Goal: Task Accomplishment & Management: Manage account settings

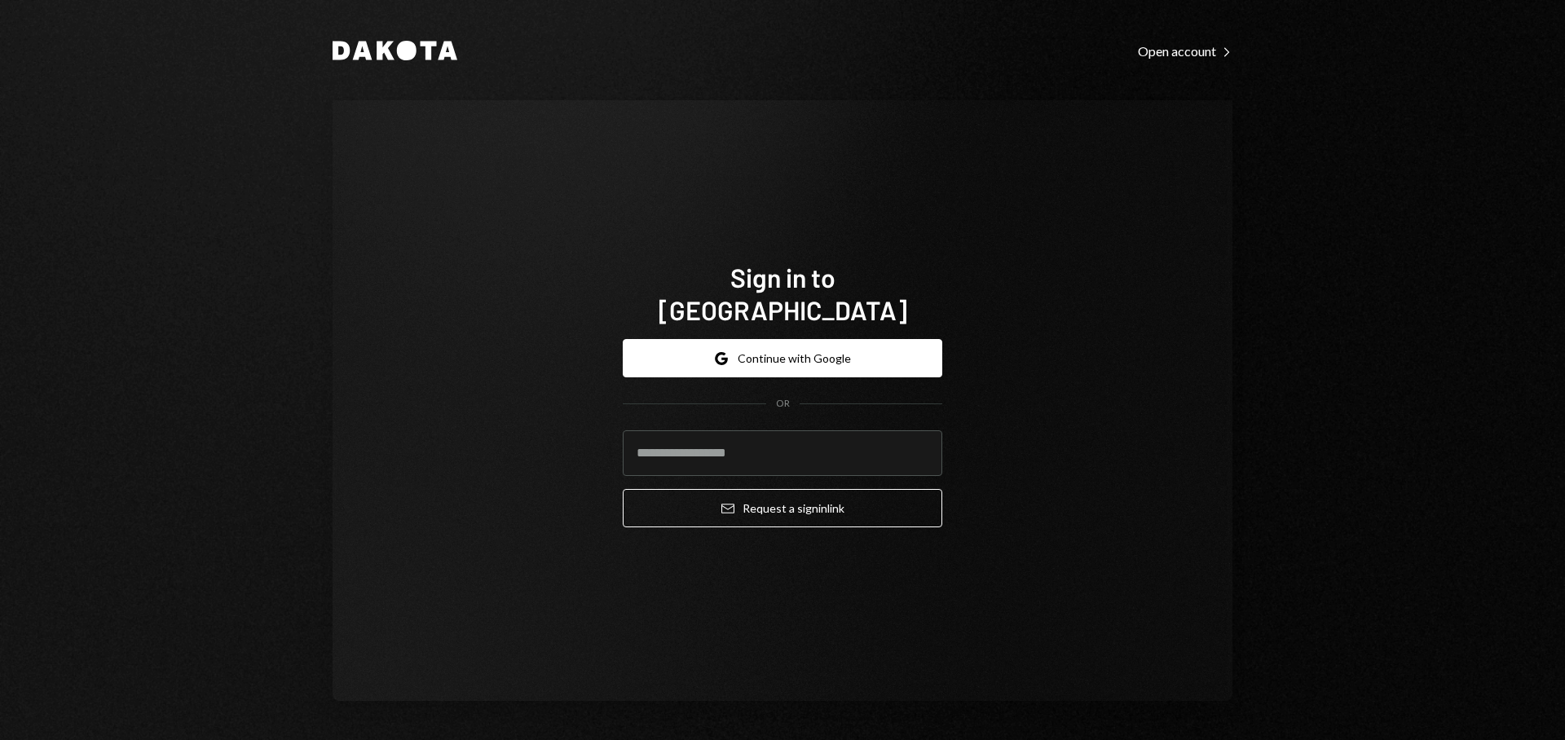
click at [0, 711] on com-1password-button at bounding box center [0, 740] width 0 height 0
type input "**********"
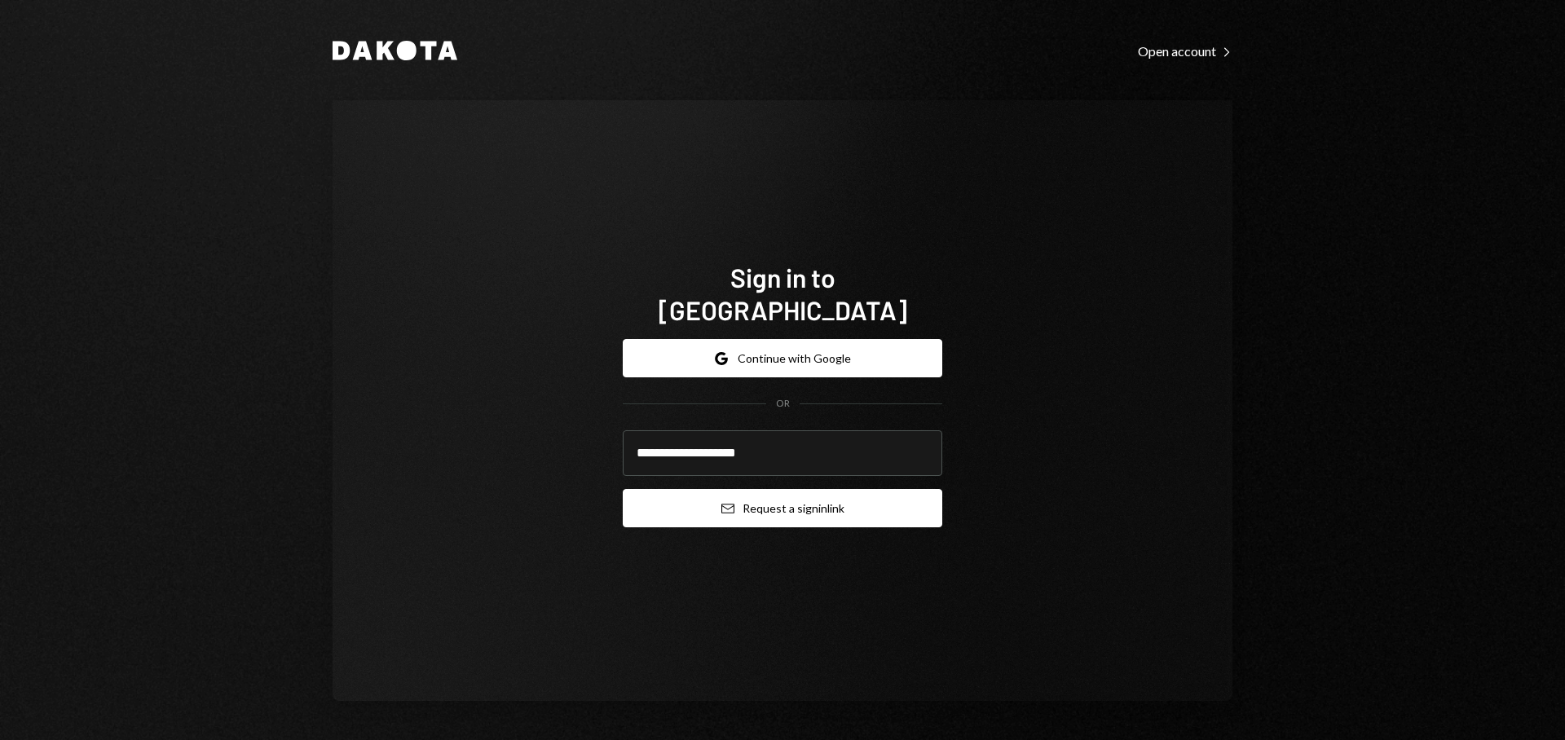
click at [856, 500] on button "Email Request a sign in link" at bounding box center [782, 508] width 319 height 38
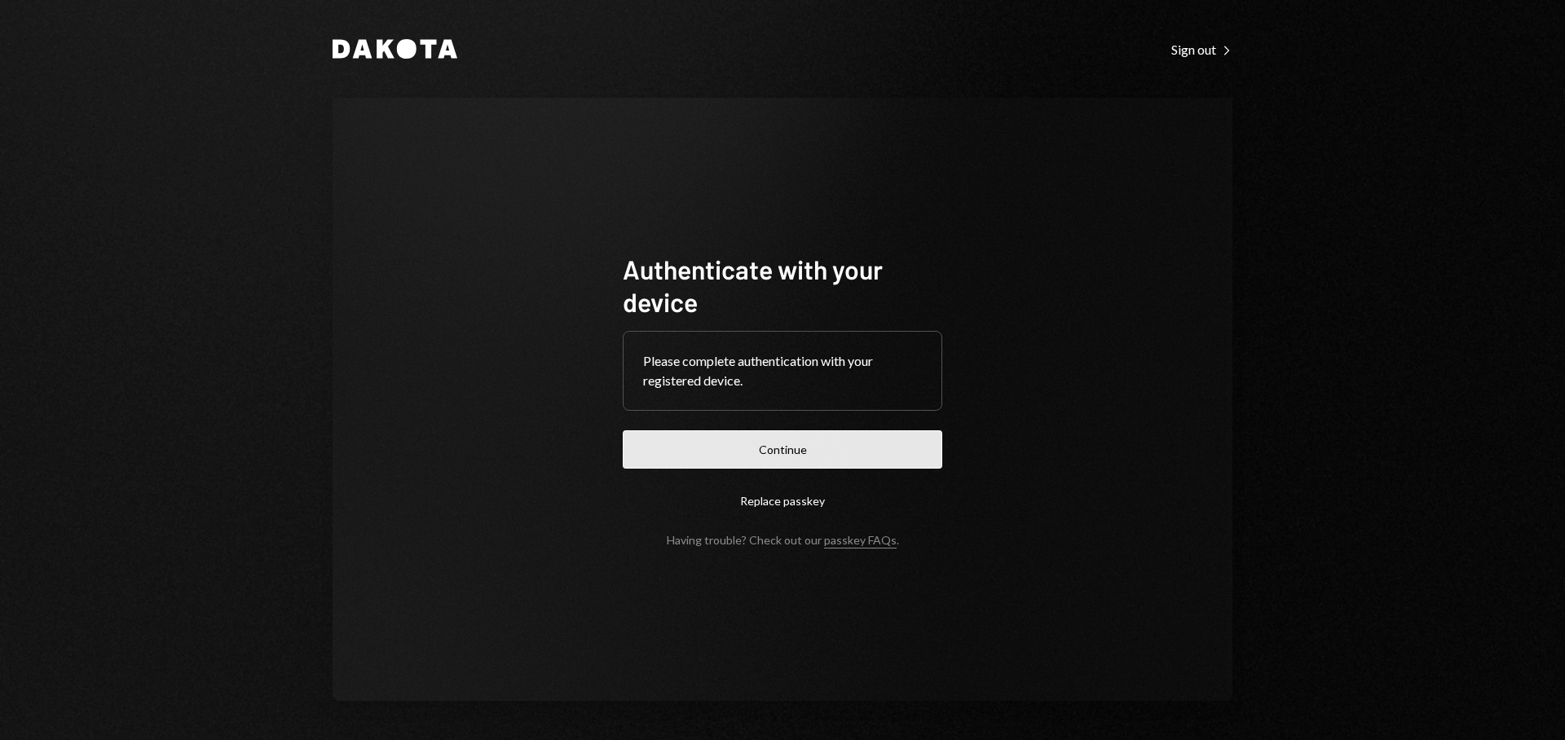
click at [900, 446] on button "Continue" at bounding box center [782, 449] width 319 height 38
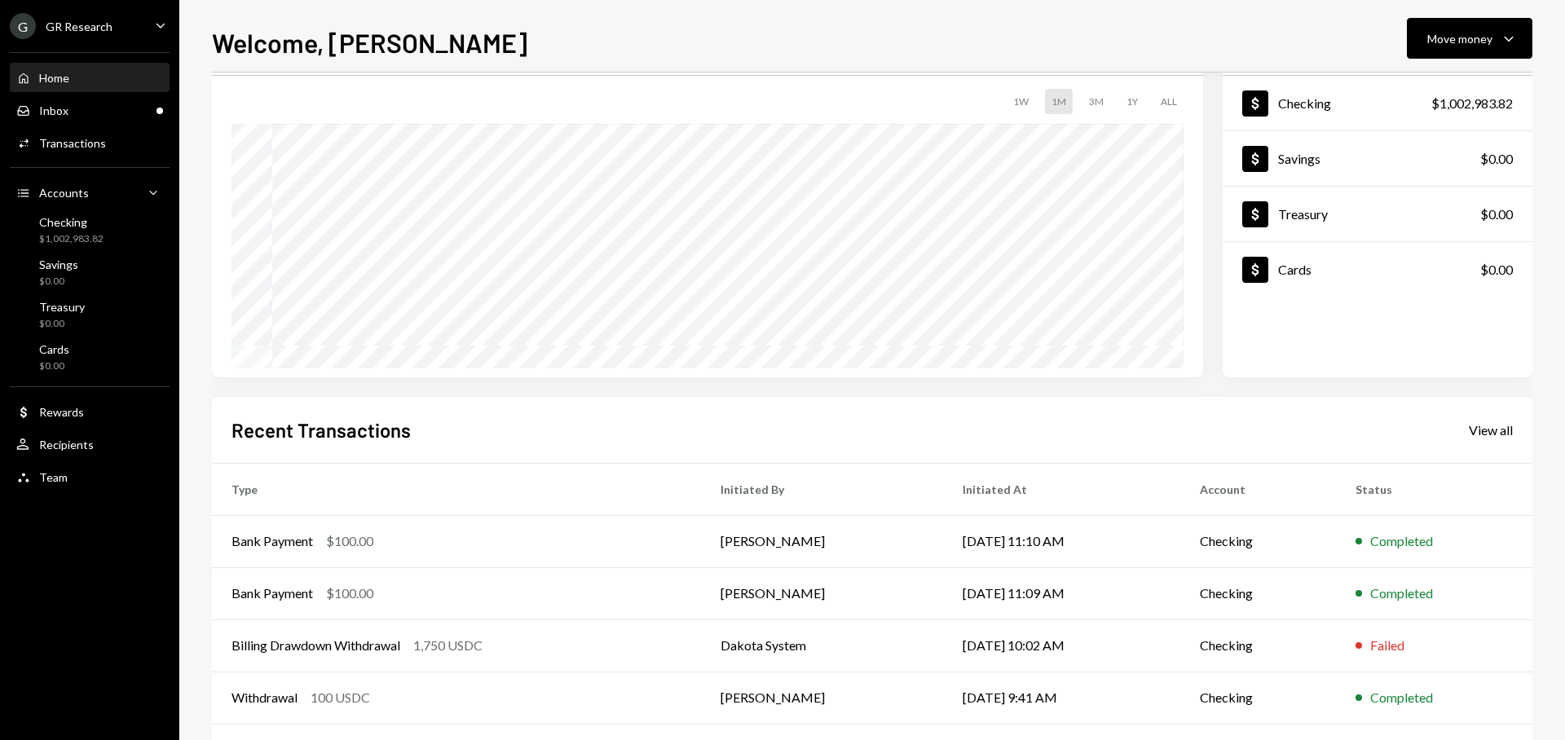
scroll to position [101, 0]
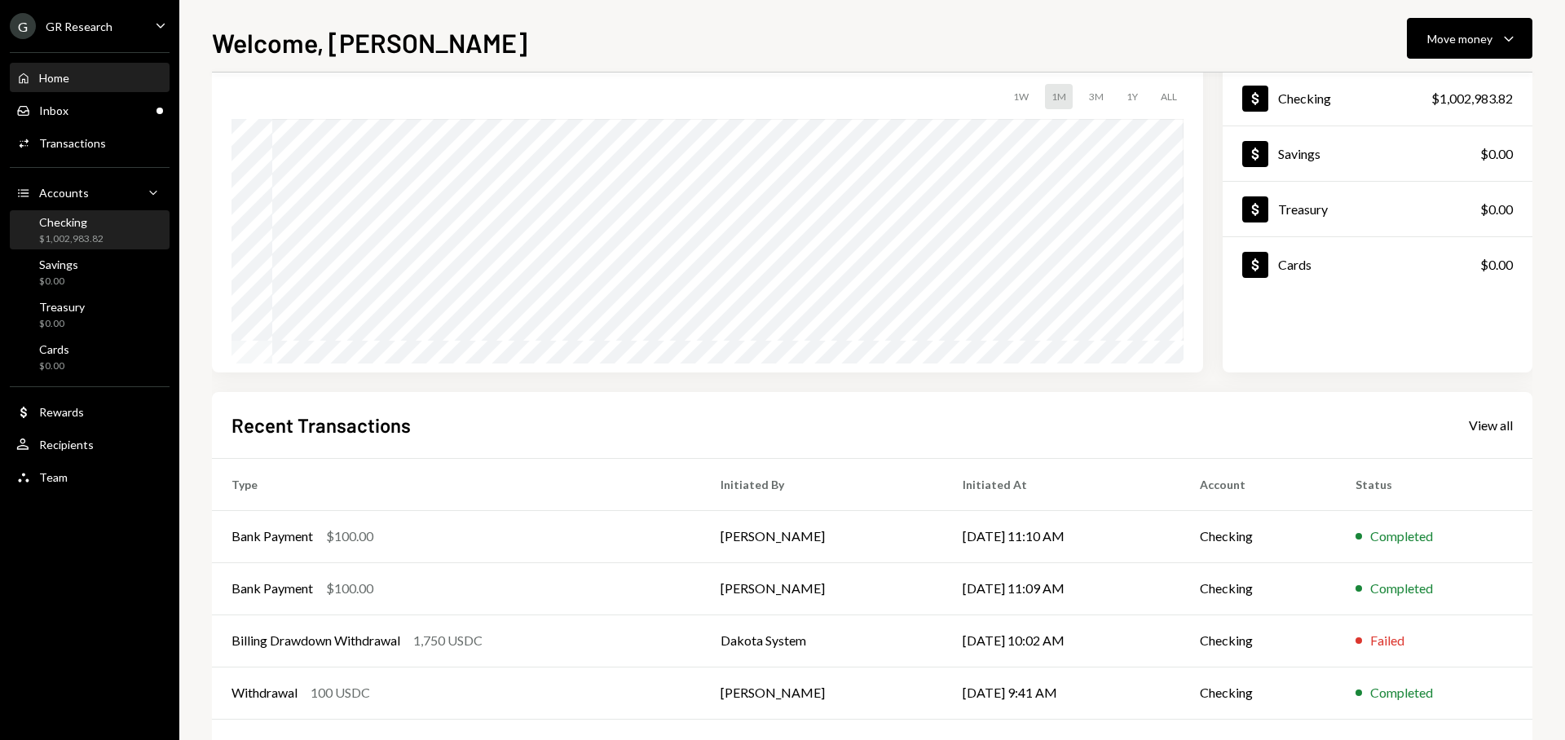
click at [128, 222] on div "Checking $1,002,983.82" at bounding box center [89, 230] width 147 height 31
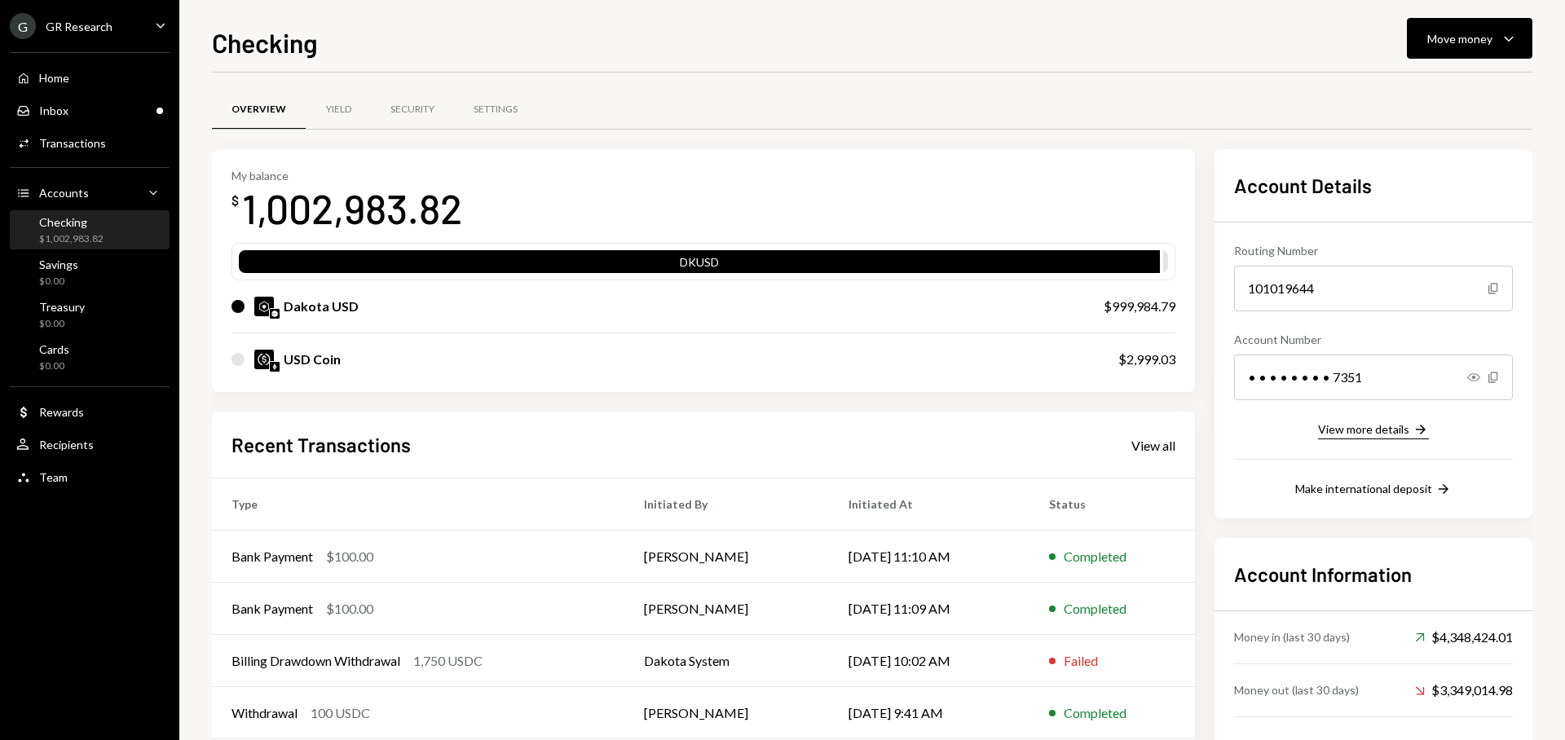
click at [1336, 434] on div "View more details" at bounding box center [1363, 429] width 91 height 14
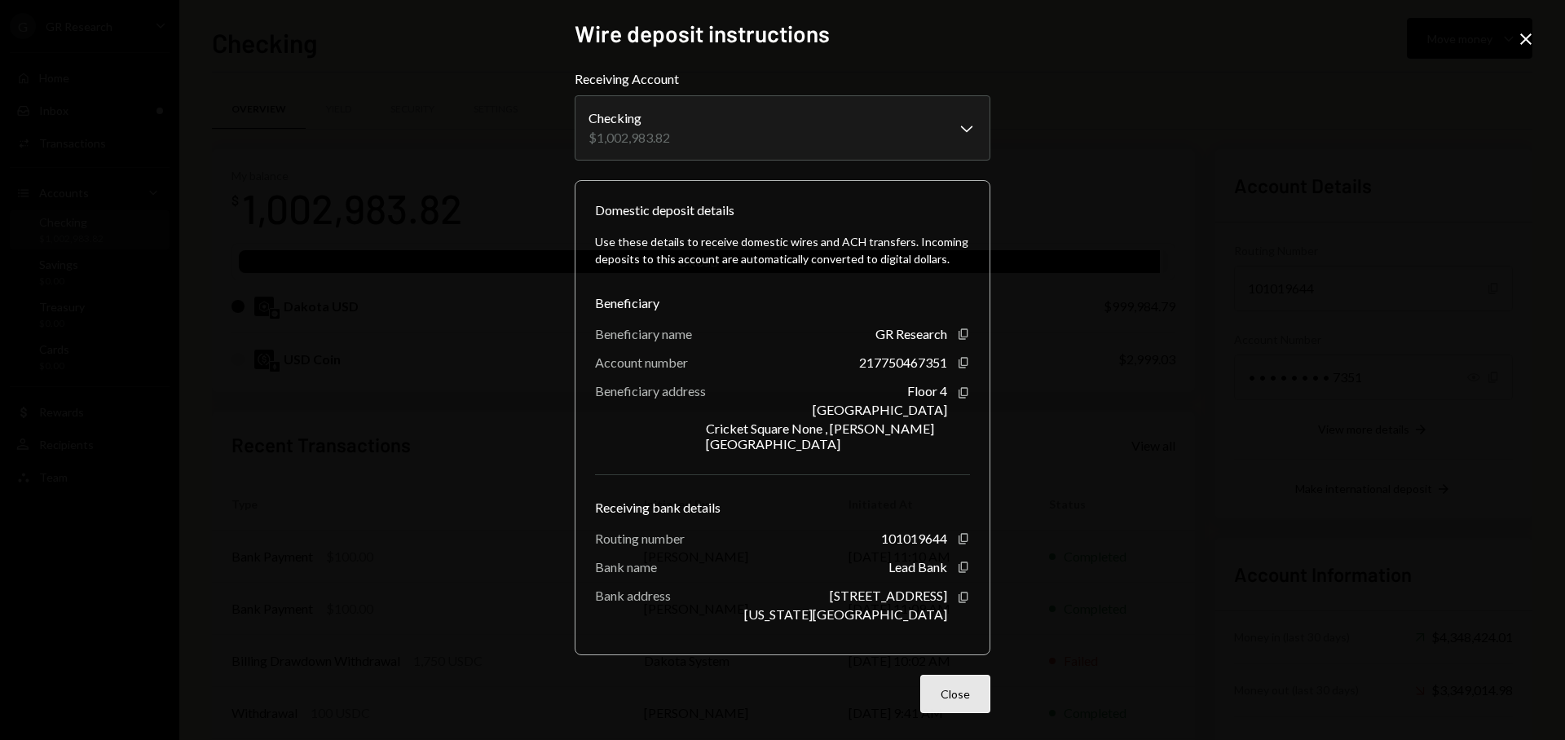
click at [967, 692] on button "Close" at bounding box center [955, 694] width 70 height 38
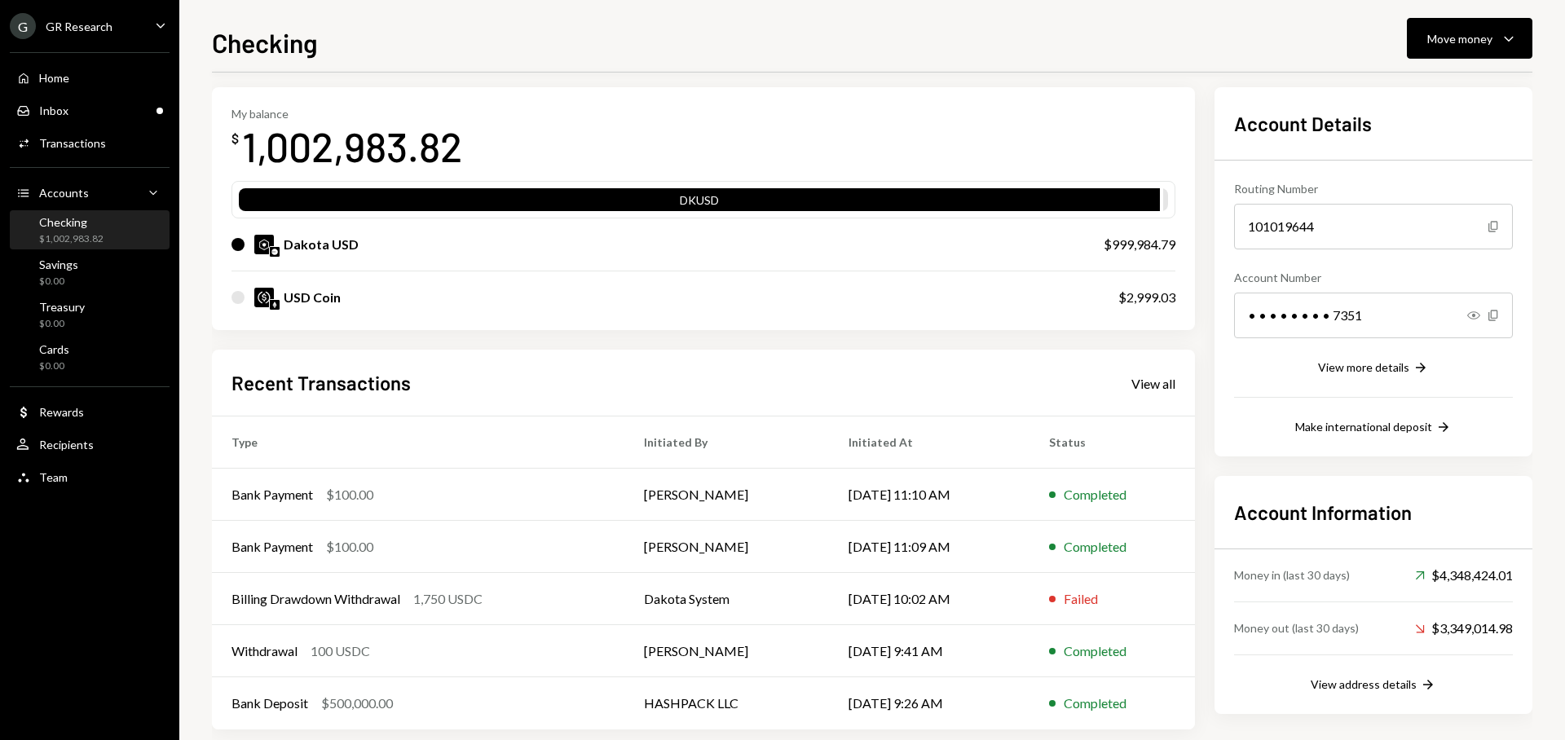
scroll to position [84, 0]
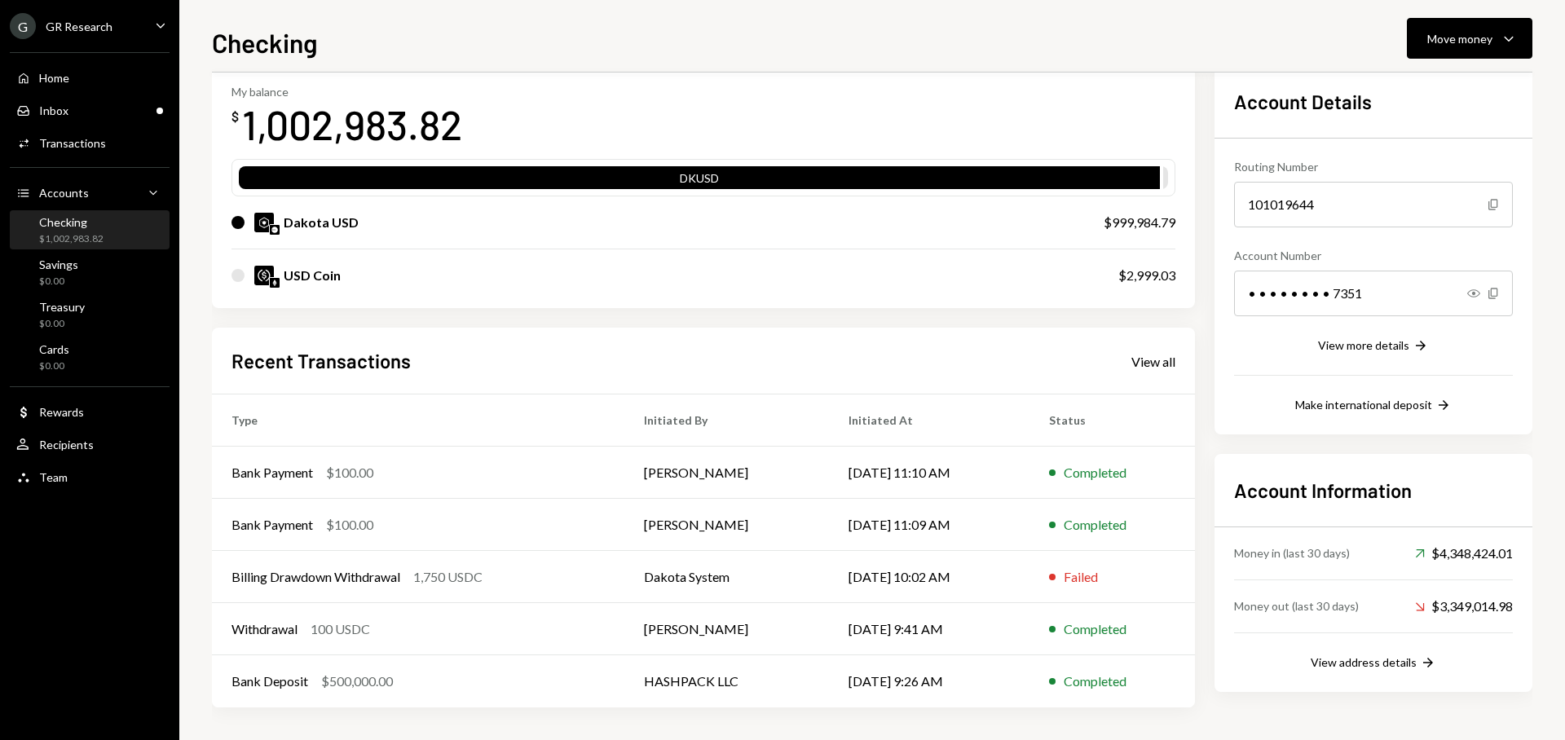
click at [473, 274] on div "USD Coin" at bounding box center [658, 276] width 854 height 20
click at [239, 277] on div at bounding box center [237, 275] width 13 height 13
click at [242, 275] on div at bounding box center [237, 275] width 13 height 13
click at [243, 275] on div at bounding box center [237, 275] width 13 height 13
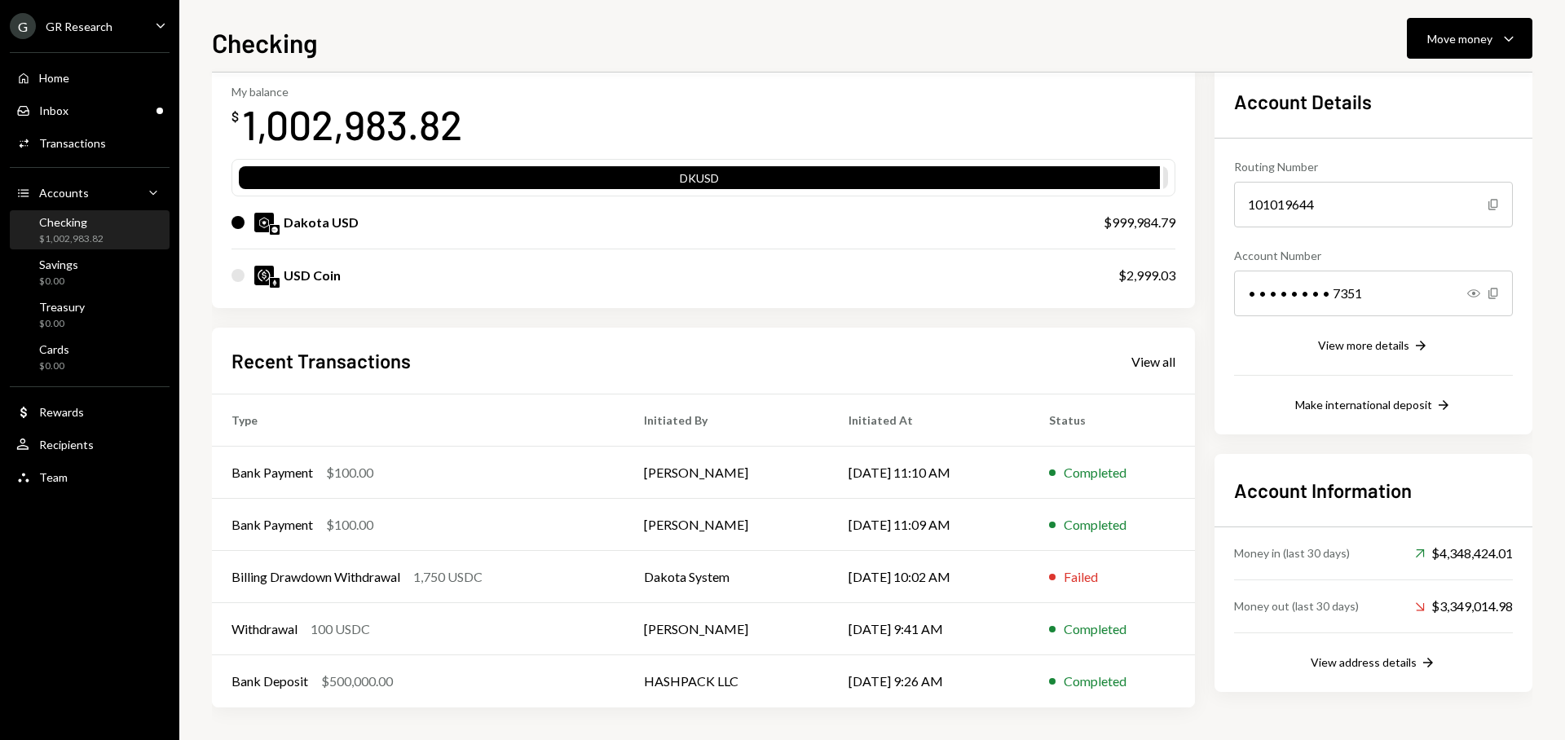
click at [243, 275] on div at bounding box center [237, 275] width 13 height 13
click at [895, 258] on div "USD Coin $2,999.03" at bounding box center [703, 275] width 944 height 52
click at [906, 275] on div "USD Coin" at bounding box center [658, 276] width 854 height 20
click at [906, 276] on div "USD Coin" at bounding box center [658, 276] width 854 height 20
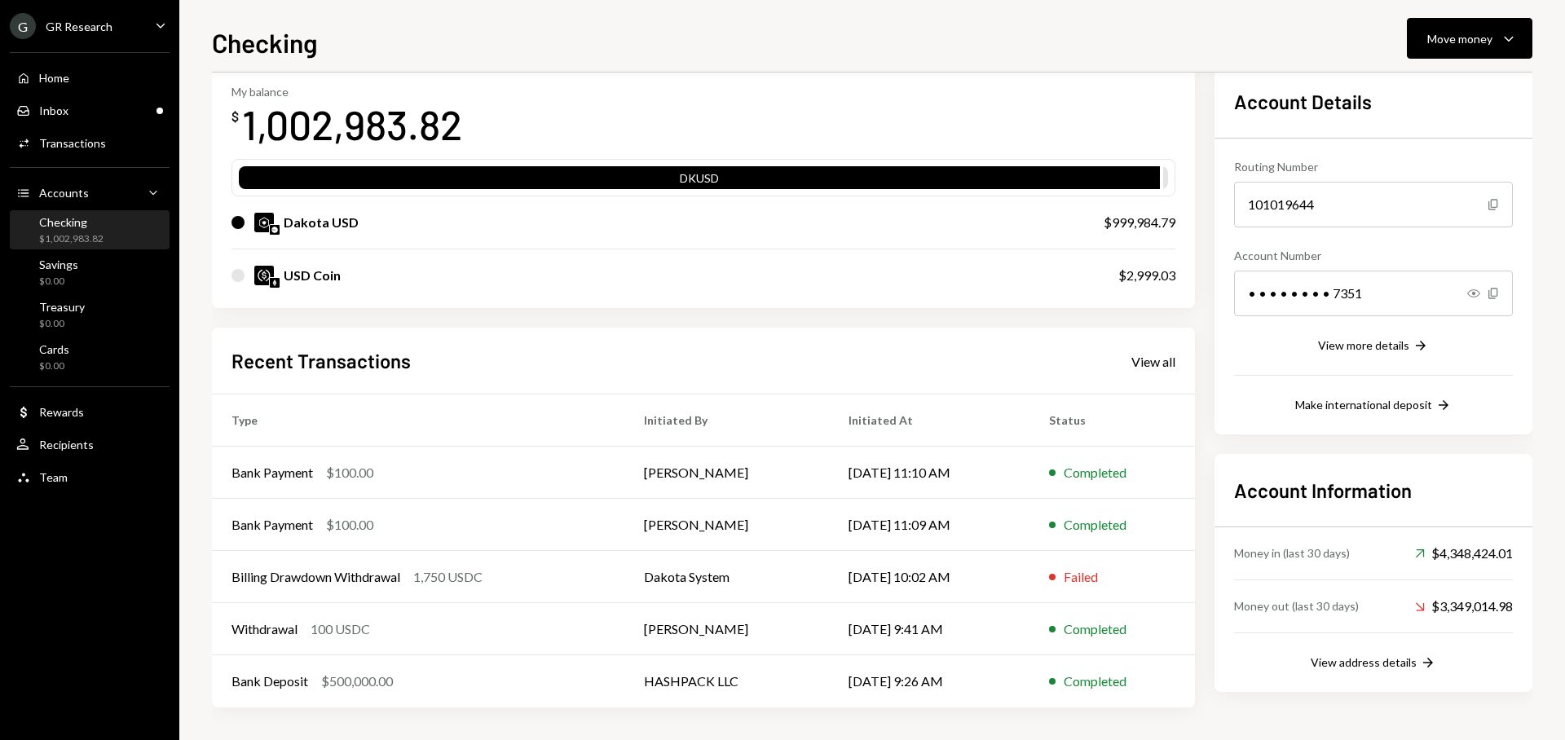
click at [560, 271] on div "USD Coin" at bounding box center [658, 276] width 854 height 20
click at [273, 273] on img at bounding box center [264, 276] width 20 height 20
click at [122, 233] on div "Checking $1,002,983.82" at bounding box center [89, 230] width 147 height 31
click at [1385, 660] on div "View address details" at bounding box center [1363, 662] width 106 height 14
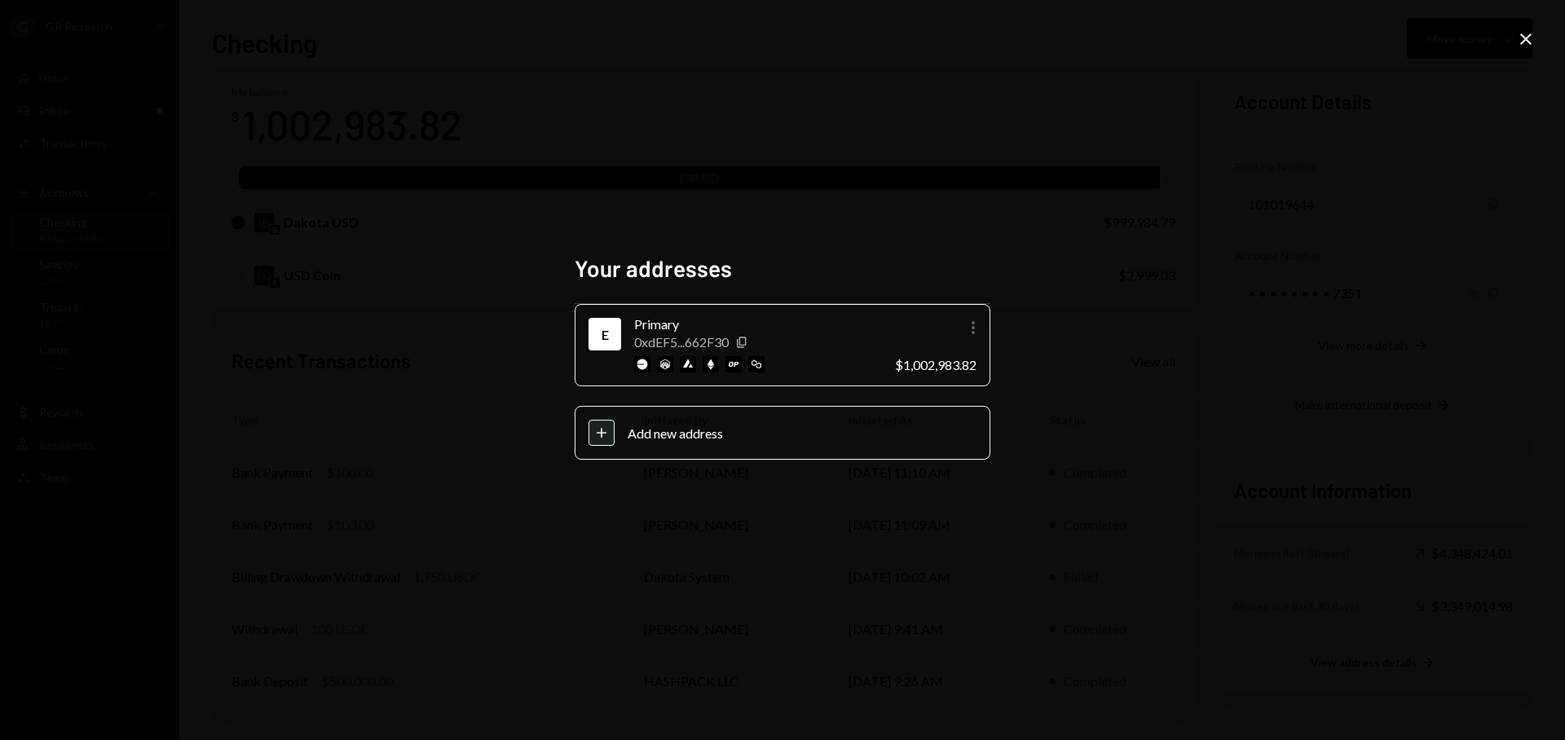
click at [971, 331] on icon "More" at bounding box center [973, 328] width 20 height 20
click at [1039, 307] on div "Your addresses E Primary 0xdEF5...662F30 Copy More $1,002,983.82 Plus Add new a…" at bounding box center [782, 370] width 1565 height 740
click at [974, 328] on icon "button" at bounding box center [972, 327] width 3 height 13
click at [931, 362] on div "Edit" at bounding box center [935, 362] width 81 height 29
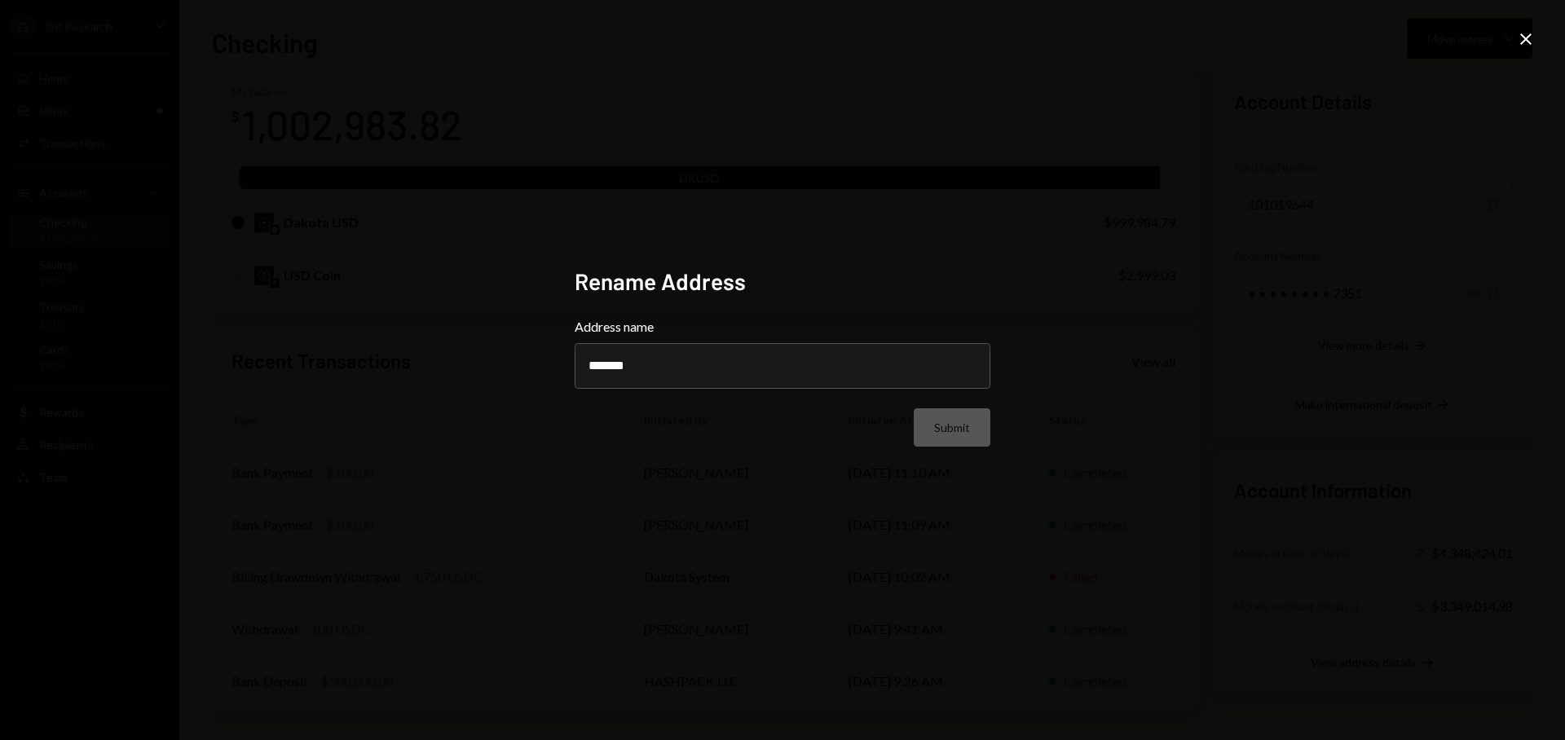
click at [1031, 226] on div "Rename Address Address name ******* Submit Close" at bounding box center [782, 370] width 1565 height 740
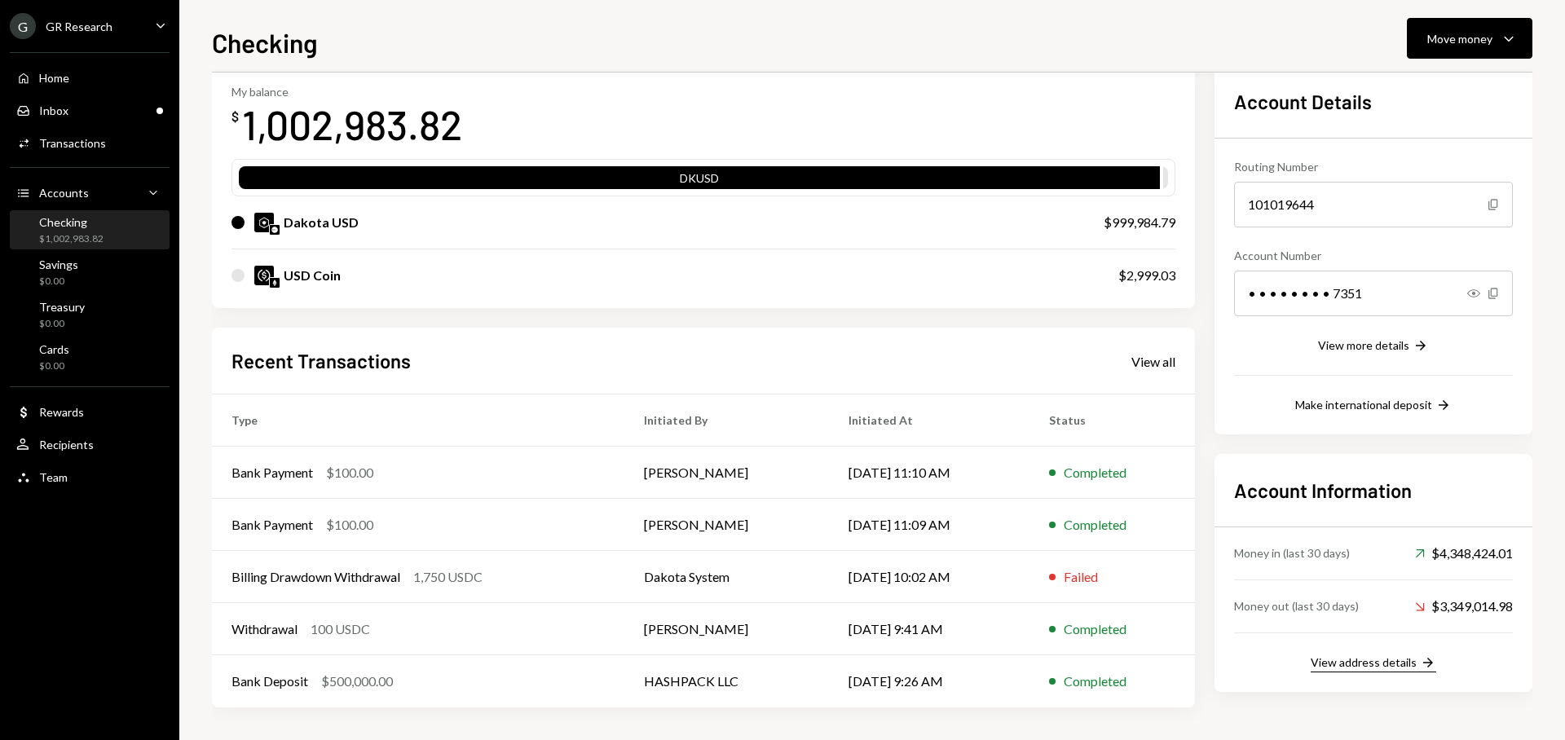
click at [1394, 658] on div "View address details" at bounding box center [1363, 662] width 106 height 14
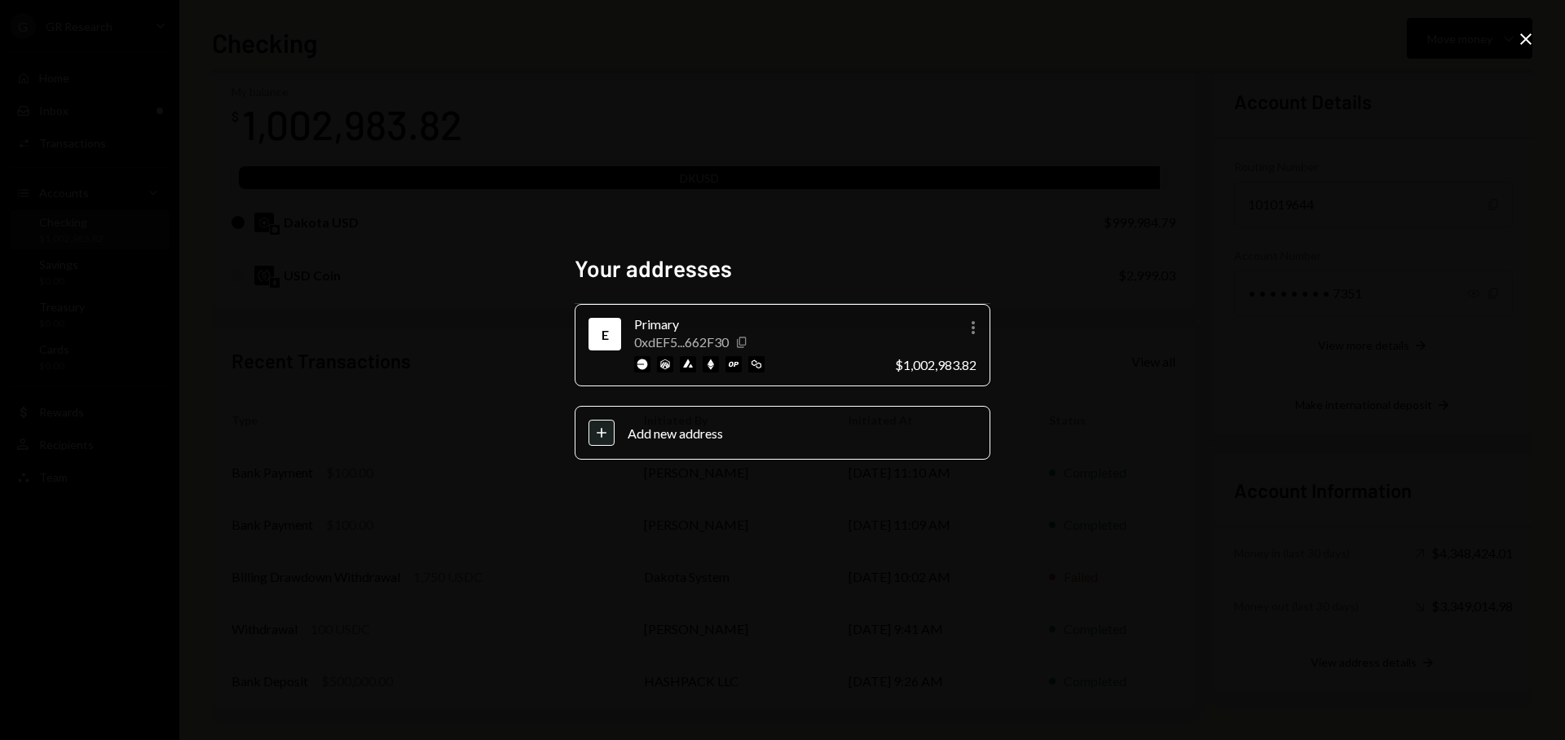
click at [747, 345] on icon "Copy" at bounding box center [741, 342] width 13 height 13
click at [1530, 33] on icon "Close" at bounding box center [1526, 39] width 20 height 20
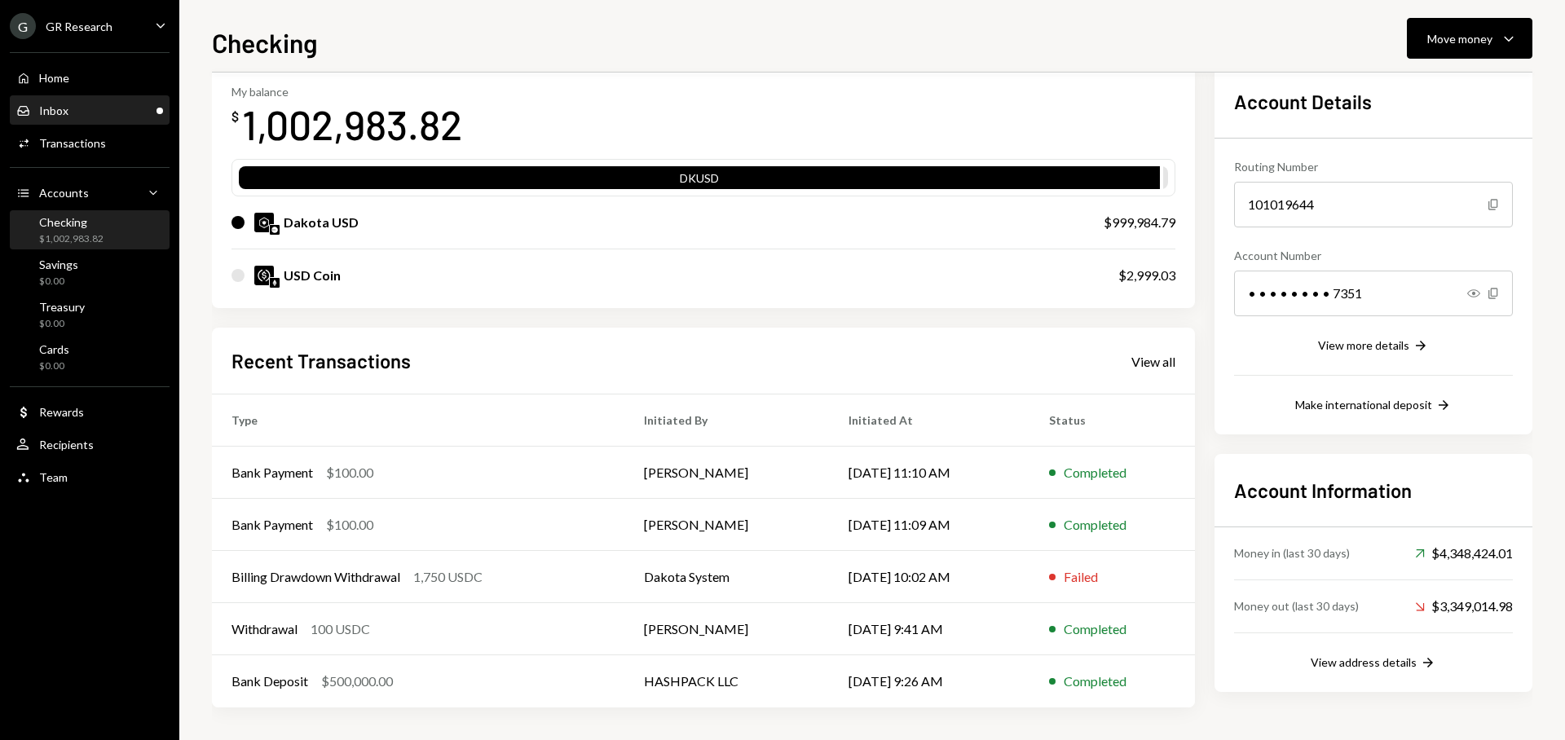
click at [86, 105] on div "Inbox Inbox" at bounding box center [89, 110] width 147 height 15
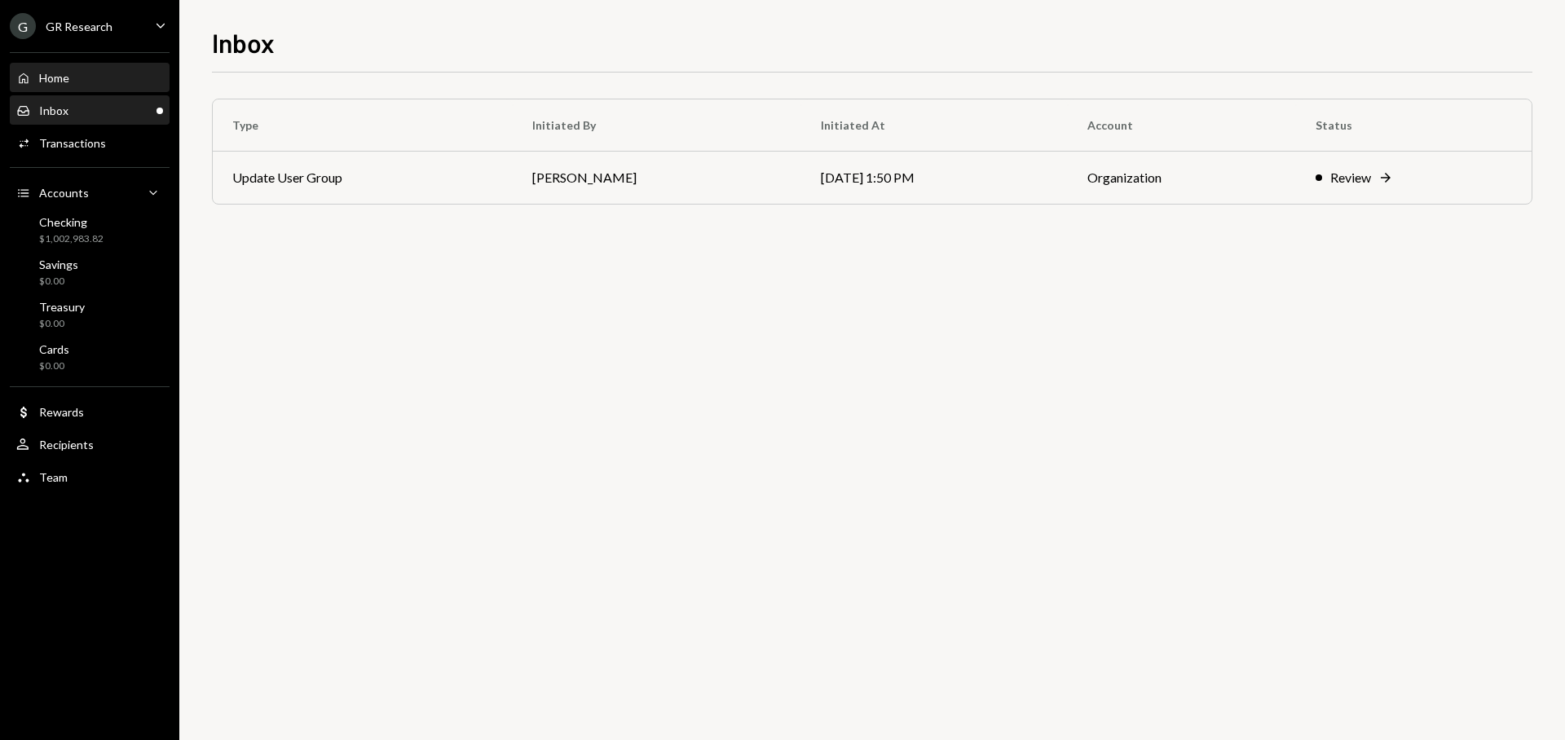
click at [111, 79] on div "Home Home" at bounding box center [89, 78] width 147 height 15
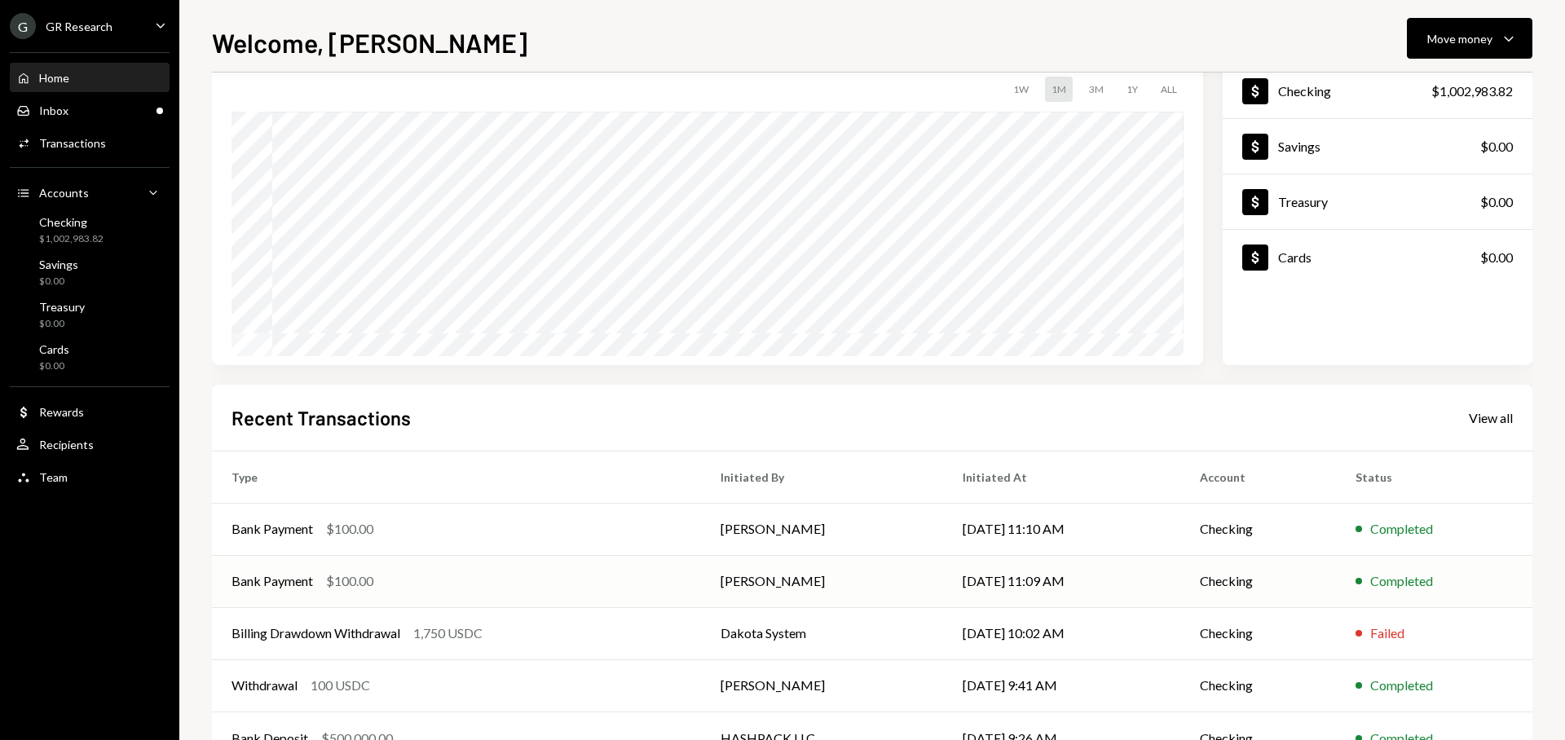
scroll to position [158, 0]
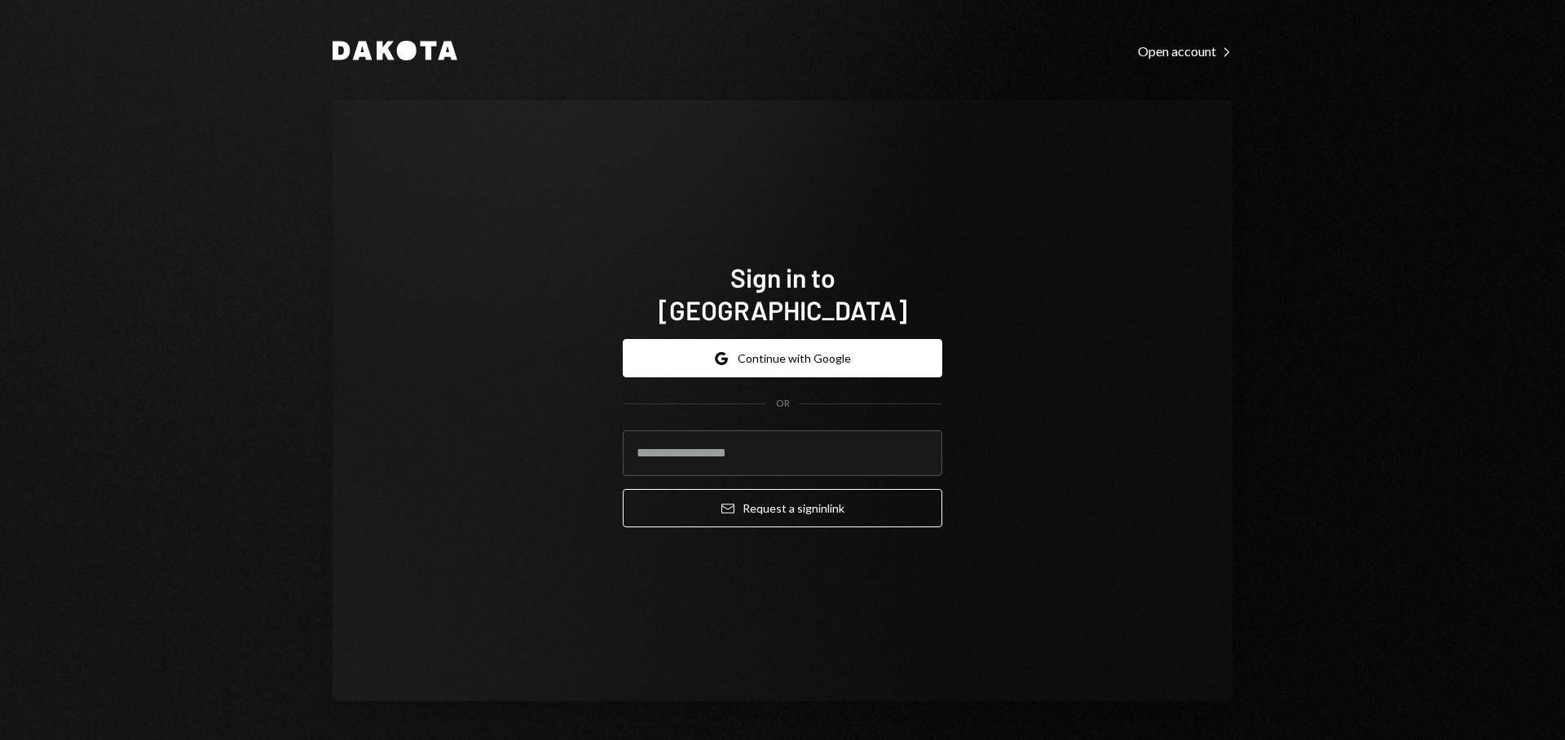
type input "**********"
